Goal: Task Accomplishment & Management: Complete application form

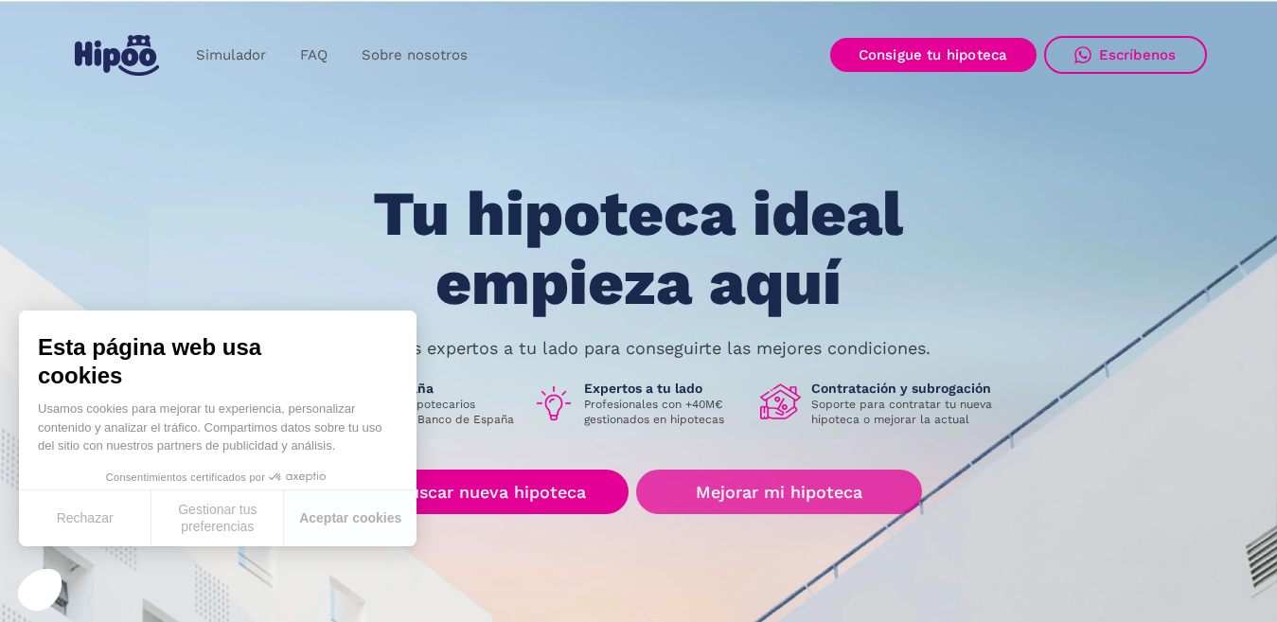
click at [704, 482] on link "Mejorar mi hipoteca" at bounding box center [778, 491] width 285 height 44
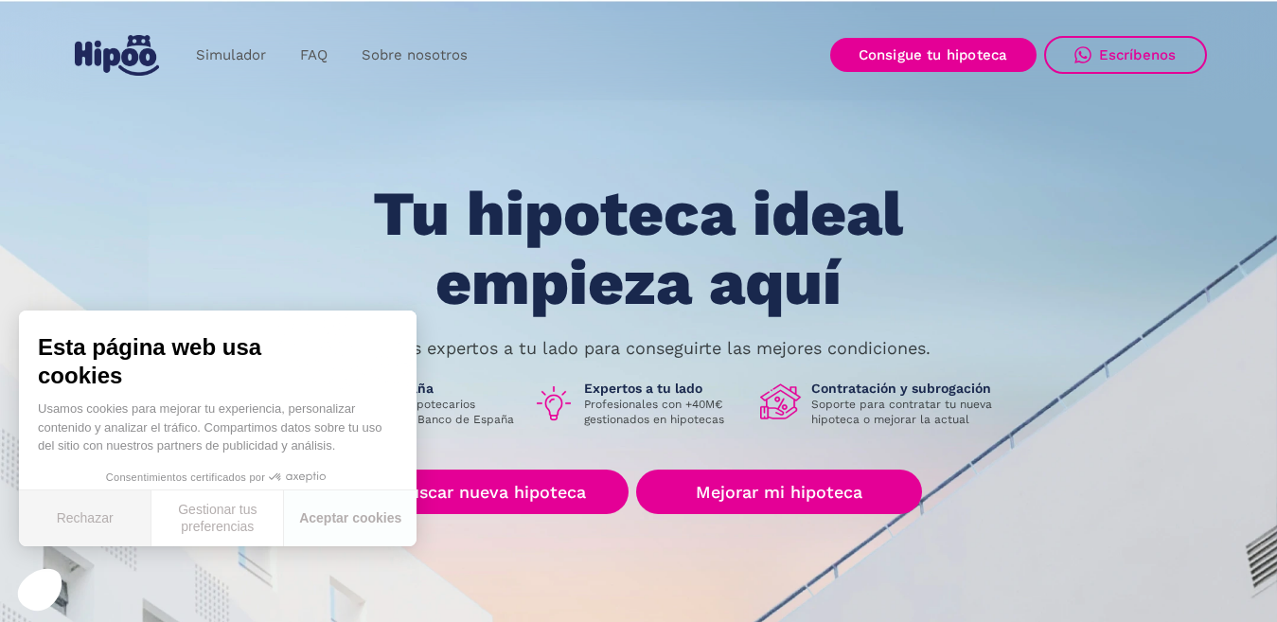
drag, startPoint x: 89, startPoint y: 519, endPoint x: 77, endPoint y: 511, distance: 14.4
click at [77, 511] on button "Rechazar" at bounding box center [85, 518] width 133 height 56
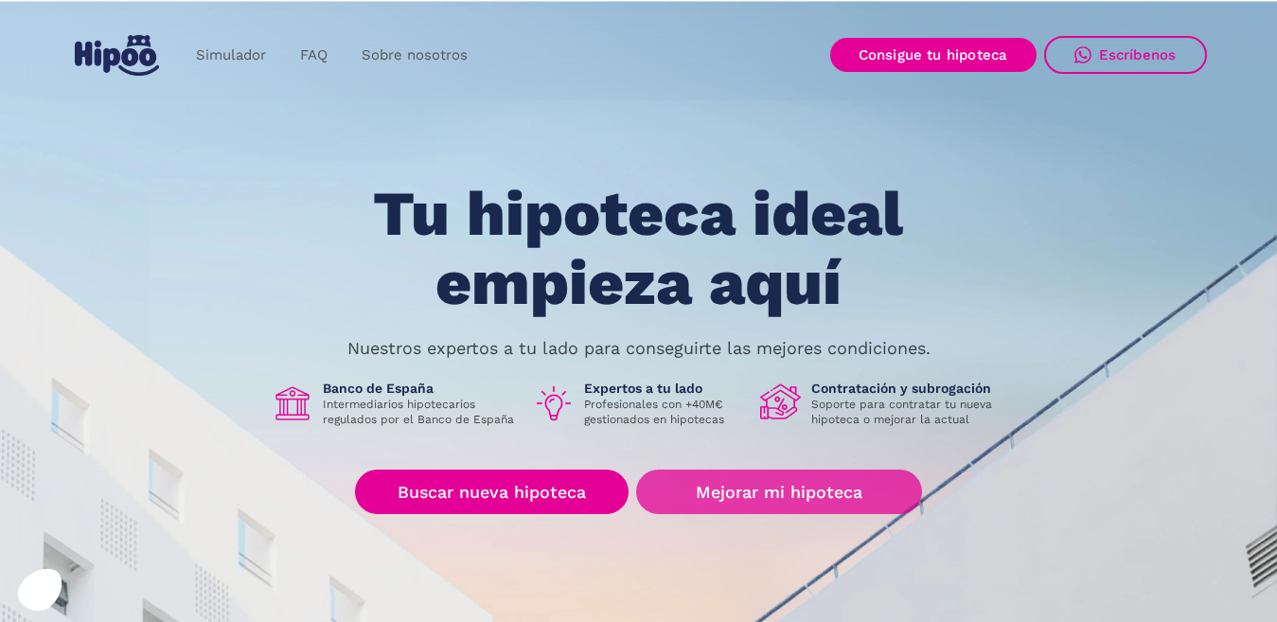
click at [732, 483] on link "Mejorar mi hipoteca" at bounding box center [778, 491] width 285 height 44
